Goal: Task Accomplishment & Management: Use online tool/utility

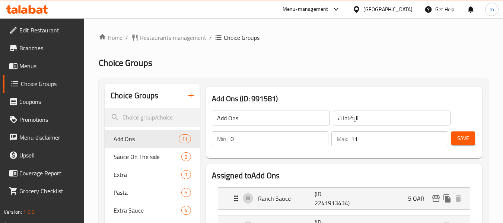
click at [412, 8] on div "[GEOGRAPHIC_DATA]" at bounding box center [383, 9] width 72 height 18
click at [396, 3] on div "[GEOGRAPHIC_DATA]" at bounding box center [383, 9] width 72 height 18
click at [407, 13] on div "[GEOGRAPHIC_DATA]" at bounding box center [387, 9] width 49 height 8
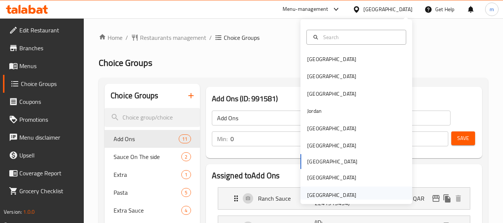
click at [310, 192] on div "[GEOGRAPHIC_DATA]" at bounding box center [331, 195] width 49 height 8
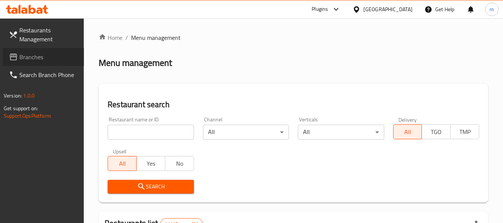
click at [44, 50] on link "Branches" at bounding box center [43, 57] width 81 height 18
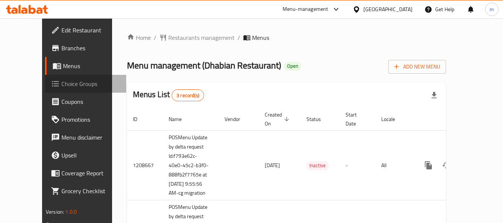
click at [61, 85] on span "Choice Groups" at bounding box center [90, 83] width 59 height 9
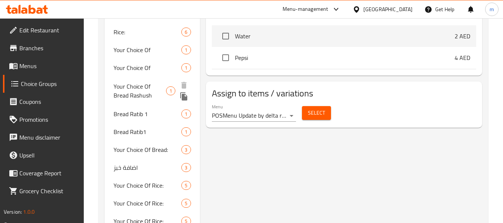
scroll to position [410, 0]
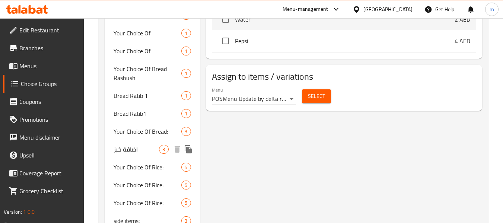
drag, startPoint x: 143, startPoint y: 152, endPoint x: 157, endPoint y: 153, distance: 14.2
click at [143, 152] on span "اضافة خبز" at bounding box center [136, 149] width 45 height 9
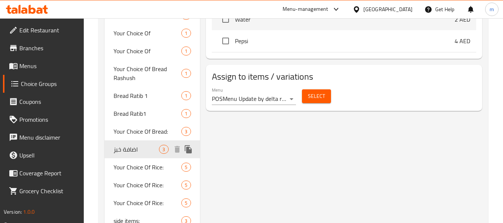
type input "اضافة خبز"
type input "Add bread"
type input "0"
type input "3"
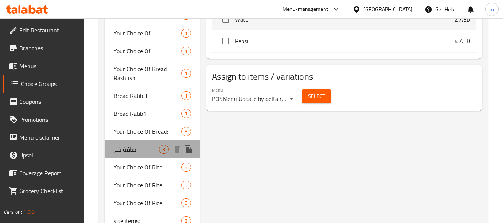
click at [140, 148] on span "اضافة خبز" at bounding box center [136, 149] width 45 height 9
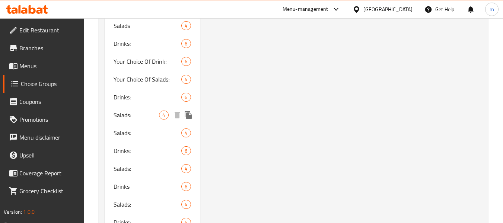
scroll to position [1235, 0]
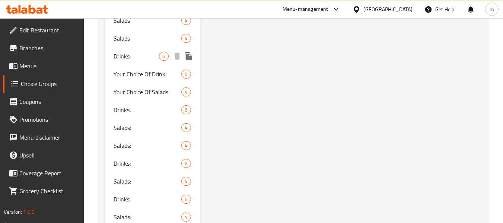
click at [125, 57] on span "Drinks:" at bounding box center [136, 56] width 45 height 9
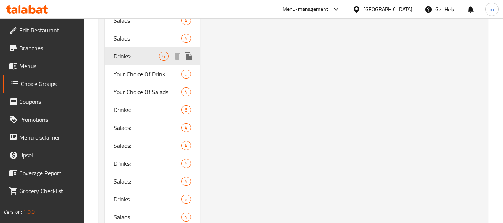
type input "Drinks:"
type input "مشروبات:"
type input "1"
click at [134, 55] on span "Drinks:" at bounding box center [136, 56] width 45 height 9
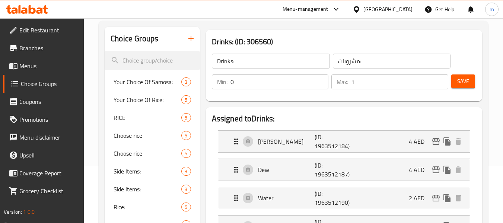
scroll to position [44, 0]
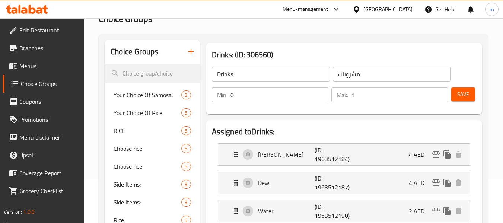
click at [33, 10] on icon at bounding box center [27, 9] width 42 height 9
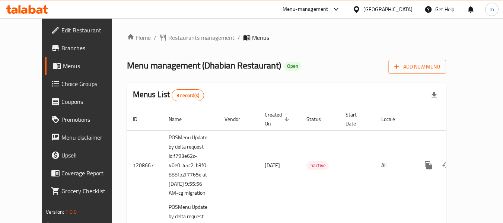
click at [61, 85] on span "Choice Groups" at bounding box center [90, 83] width 59 height 9
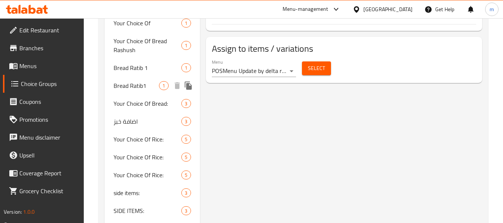
scroll to position [447, 0]
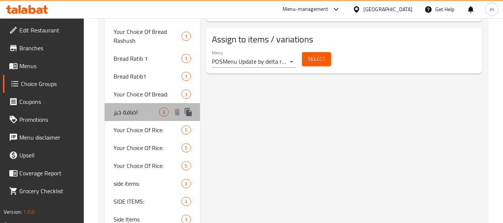
click at [132, 116] on span "اضافة خبز" at bounding box center [136, 112] width 45 height 9
type input "اضافة خبز"
type input "Add bread"
type input "0"
type input "3"
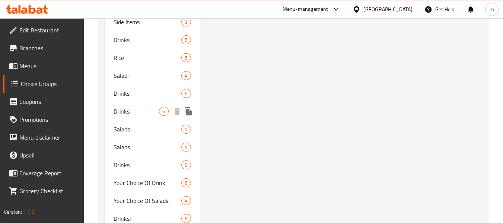
scroll to position [1124, 0]
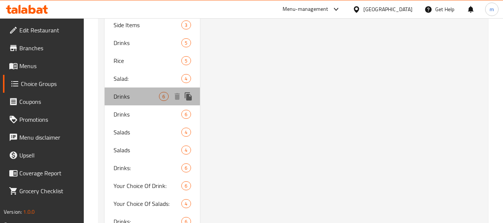
click at [141, 102] on div "Drinks 6" at bounding box center [152, 96] width 95 height 18
type input "Drinks"
type input "المشروبات"
type input "1"
click at [127, 99] on span "Drinks" at bounding box center [136, 96] width 45 height 9
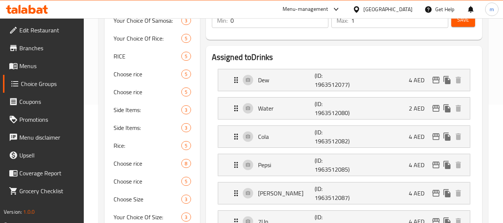
scroll to position [7, 0]
